Goal: Find specific page/section: Find specific page/section

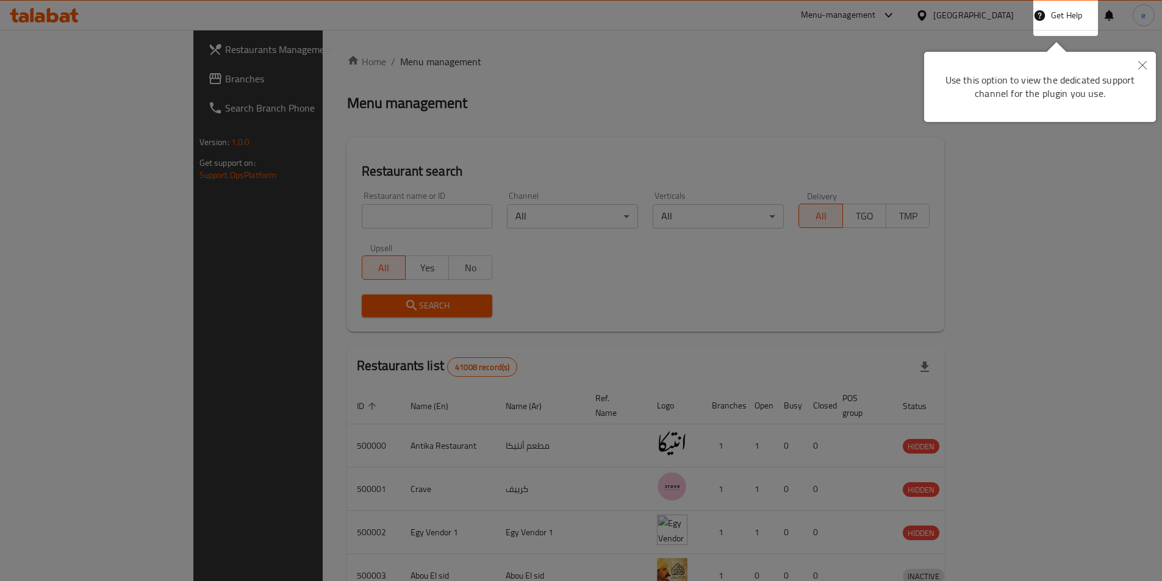
click at [932, 98] on div "Use this option to view the dedicated support channel for the plugin you use." at bounding box center [1040, 87] width 232 height 70
click at [1138, 59] on button "Close" at bounding box center [1142, 66] width 27 height 28
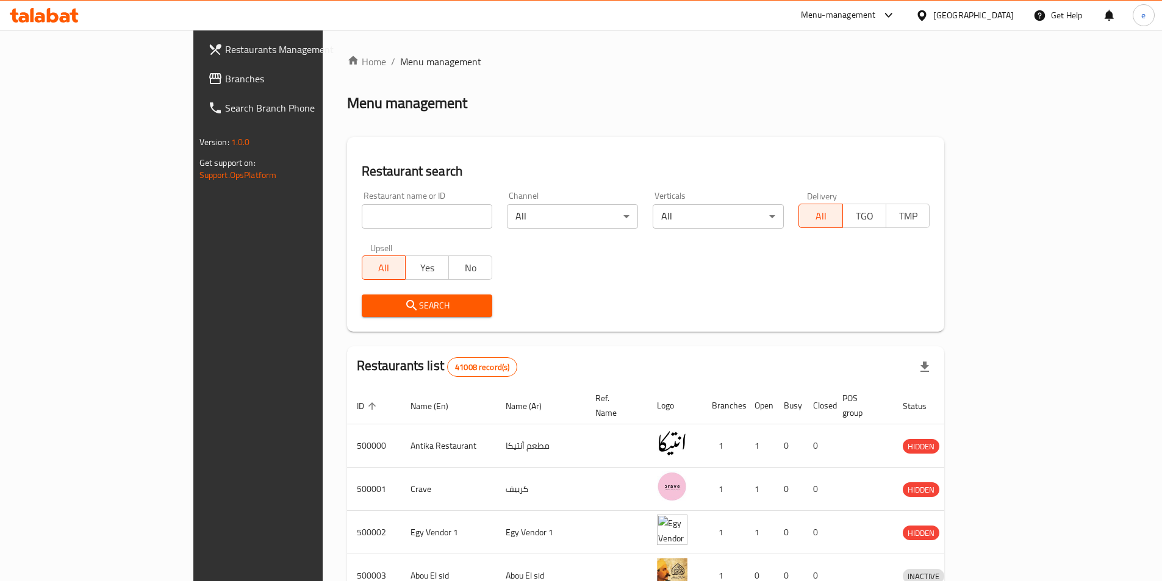
click at [1013, 25] on div "[GEOGRAPHIC_DATA]" at bounding box center [965, 15] width 118 height 29
click at [1004, 10] on div "[GEOGRAPHIC_DATA]" at bounding box center [973, 15] width 80 height 13
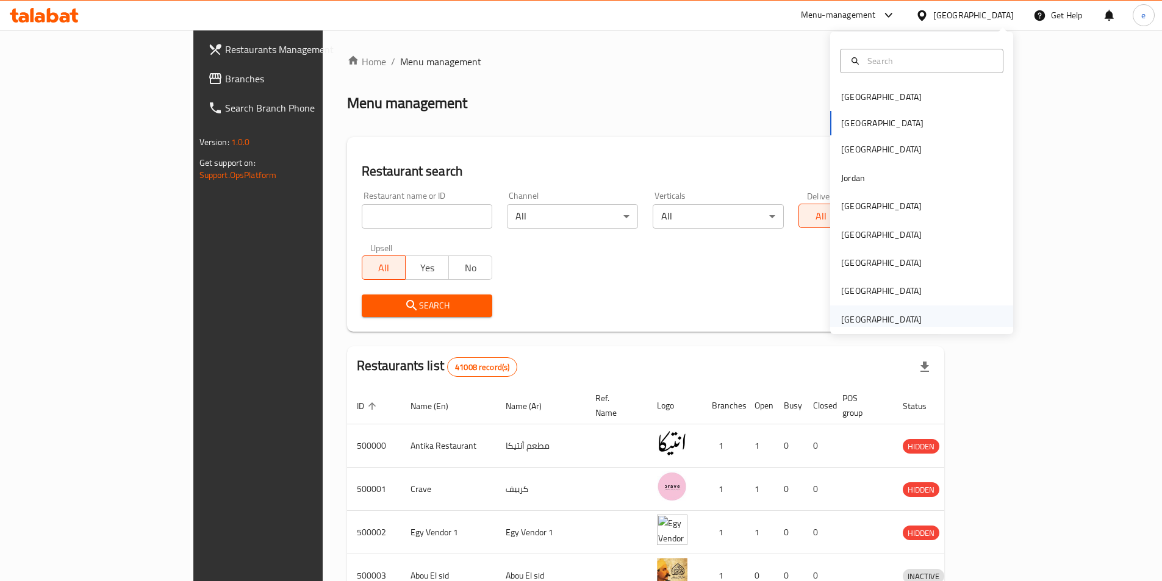
click at [847, 313] on div "[GEOGRAPHIC_DATA]" at bounding box center [881, 319] width 80 height 13
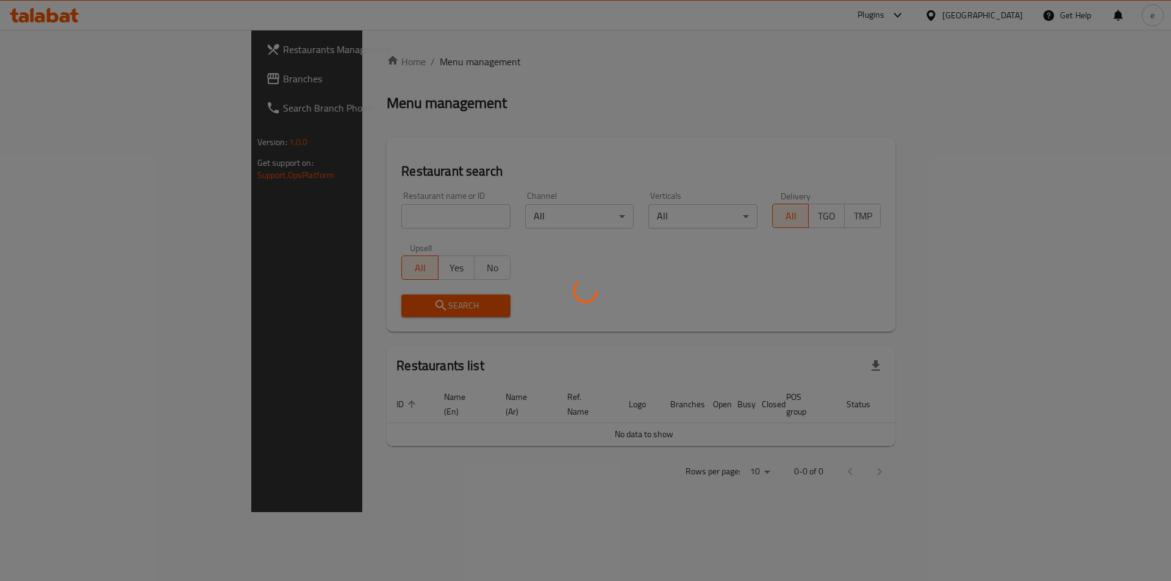
click at [501, 128] on div at bounding box center [585, 290] width 1171 height 581
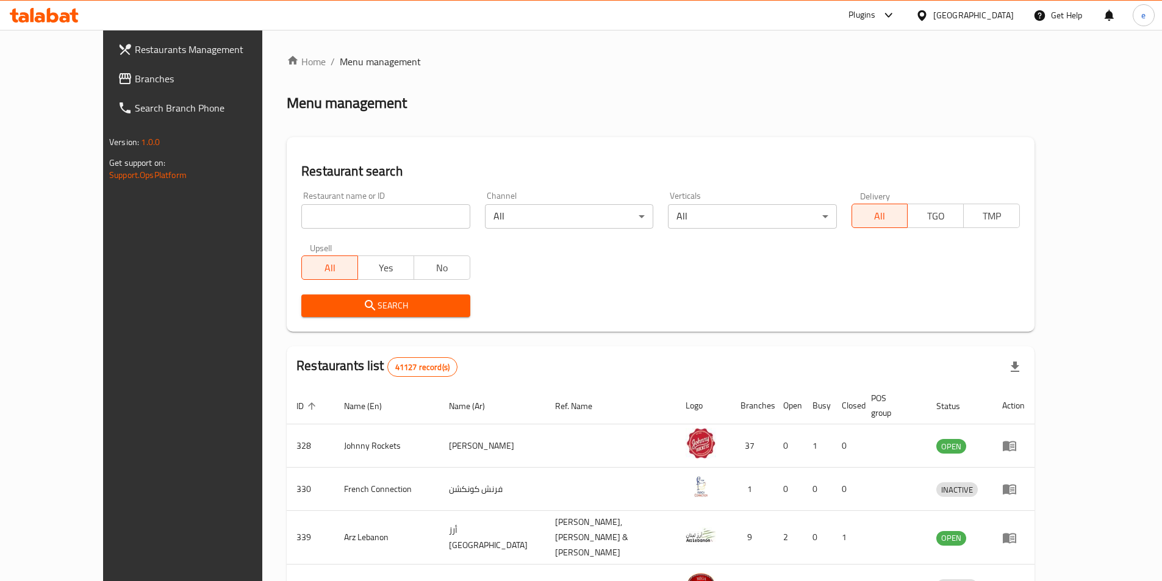
click at [135, 78] on span "Branches" at bounding box center [211, 78] width 152 height 15
